Goal: Task Accomplishment & Management: Manage account settings

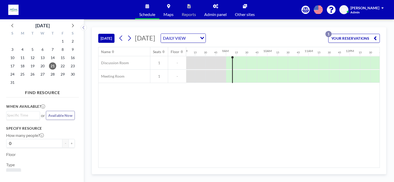
scroll to position [0, 351]
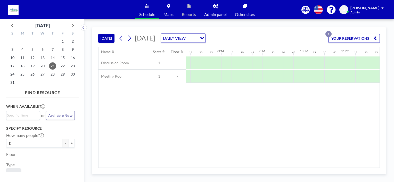
scroll to position [0, 797]
click at [359, 37] on button "YOUR RESERVATIONS 1" at bounding box center [354, 38] width 52 height 9
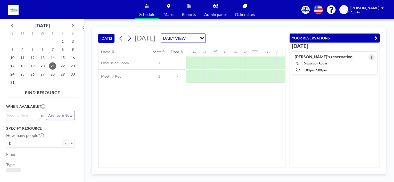
click at [371, 56] on icon at bounding box center [372, 57] width 2 height 3
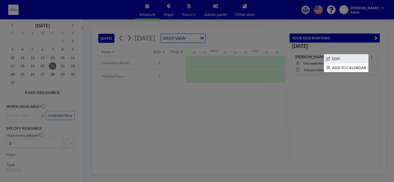
click at [333, 58] on li "EDIT" at bounding box center [346, 58] width 44 height 9
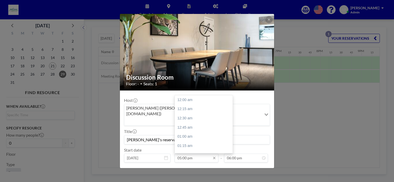
scroll to position [624, 0]
click at [186, 105] on div "05:15 pm" at bounding box center [205, 109] width 60 height 9
type input "05:15 pm"
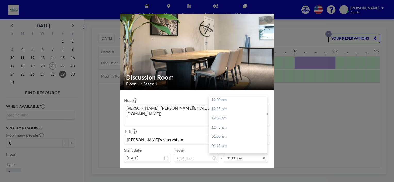
scroll to position [661, 0]
click at [236, 154] on input "06:00 pm" at bounding box center [246, 158] width 44 height 9
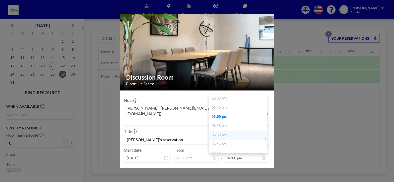
scroll to position [635, 0]
click at [219, 112] on div "05:45 pm" at bounding box center [239, 116] width 60 height 9
type input "05:45 pm"
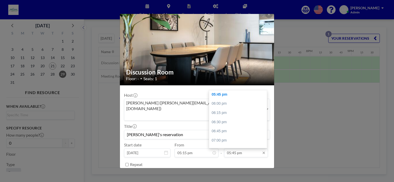
scroll to position [10, 0]
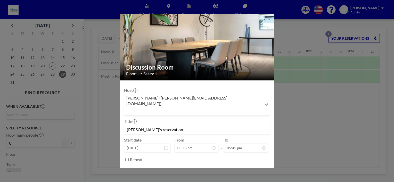
click at [249, 168] on button "SAVE CHANGES" at bounding box center [254, 172] width 33 height 9
